Goal: Task Accomplishment & Management: Manage account settings

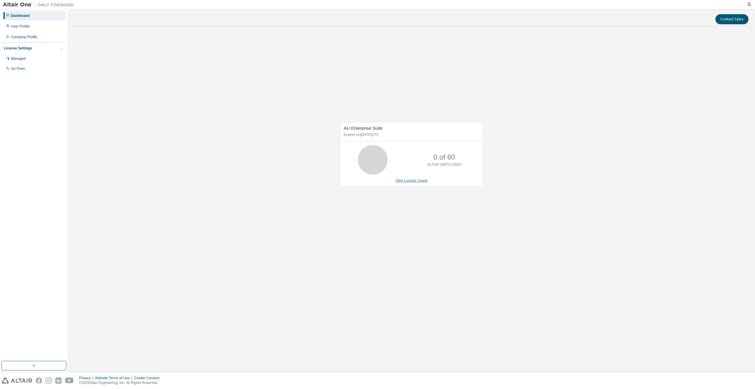
click at [414, 181] on link "View License Usage" at bounding box center [411, 180] width 32 height 4
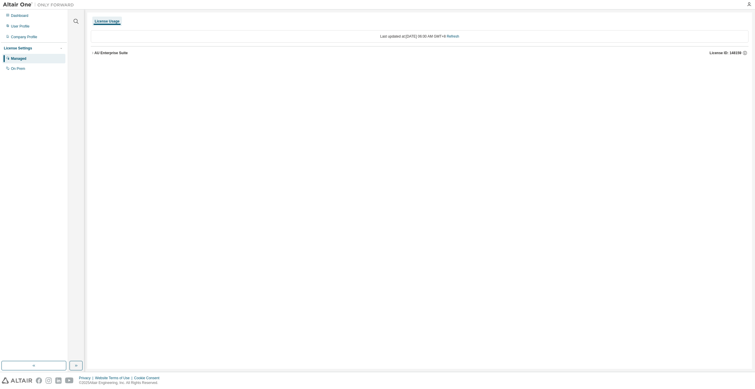
click at [118, 57] on button "AU Enterprise Suite License ID: 148159" at bounding box center [420, 52] width 658 height 13
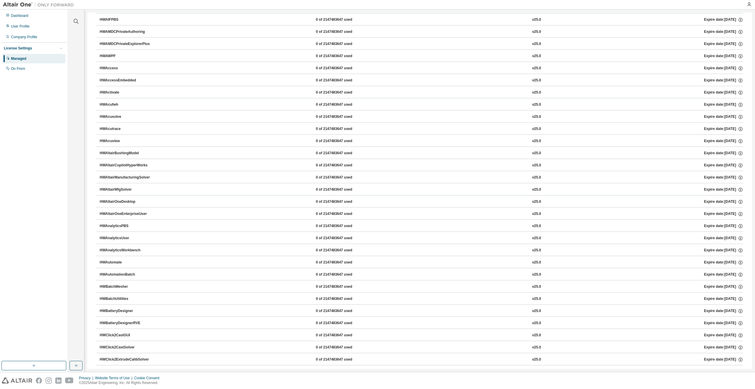
scroll to position [59, 0]
click at [726, 66] on div "Expire date: [DATE]" at bounding box center [723, 66] width 39 height 5
click at [738, 66] on icon "button" at bounding box center [740, 66] width 5 height 5
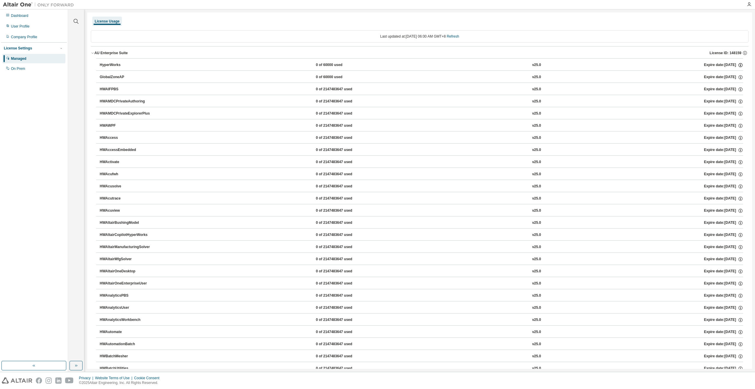
click at [738, 65] on icon "button" at bounding box center [740, 64] width 5 height 5
click at [742, 54] on icon "button" at bounding box center [744, 52] width 5 height 5
drag, startPoint x: 659, startPoint y: 73, endPoint x: 734, endPoint y: 73, distance: 75.1
click at [734, 73] on p "UUID: D8B91586-73EE-11F0-A674-BB99BD31626617" at bounding box center [694, 73] width 93 height 5
copy p "D8B91586-73EE-11F0-A674-BB99BD31626617"
